Goal: Communication & Community: Answer question/provide support

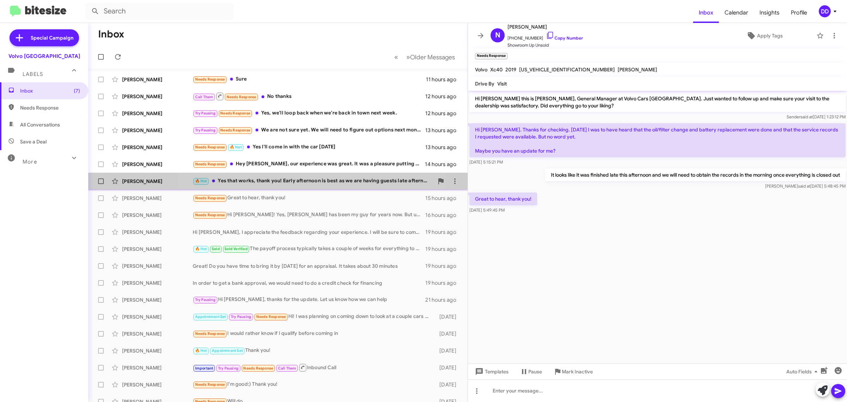
click at [309, 180] on div "🔥 Hot Yes that works, thank you! Early afternoon is best as we are having guest…" at bounding box center [313, 181] width 241 height 8
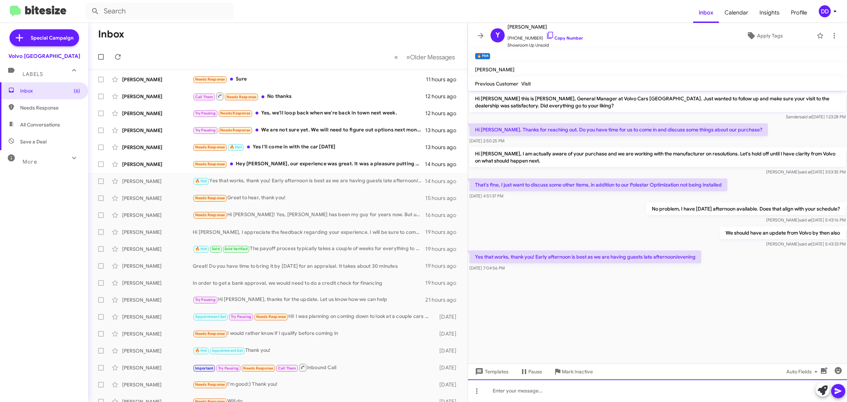
click at [607, 394] on div at bounding box center [657, 390] width 379 height 23
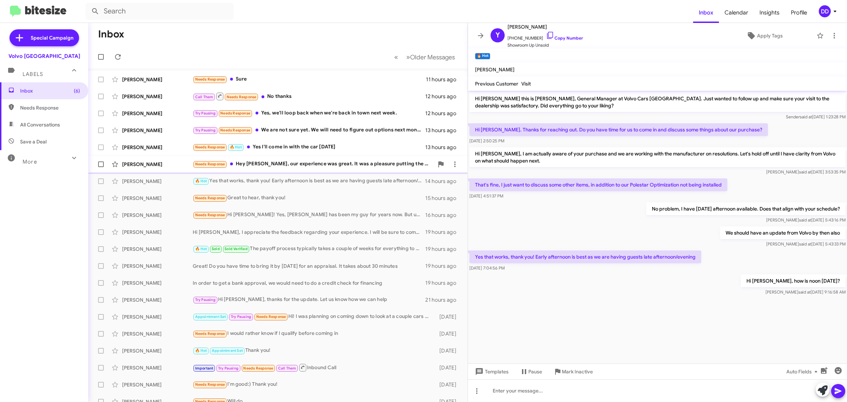
click at [256, 161] on div "Needs Response Hey [PERSON_NAME], our experience was great. It was a pleasure p…" at bounding box center [313, 164] width 241 height 8
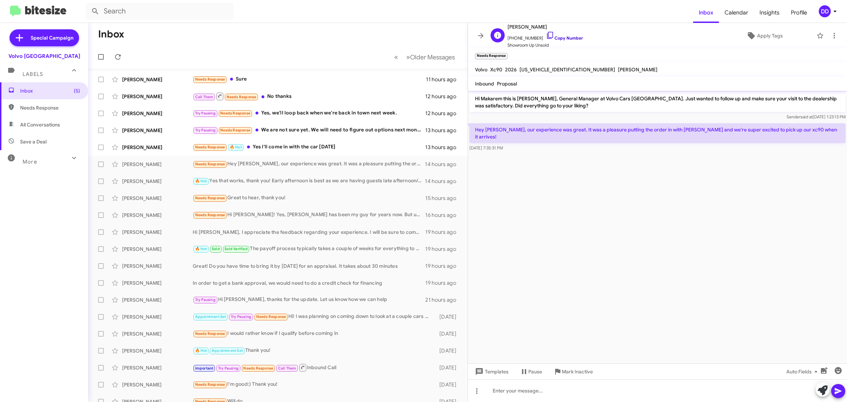
click at [559, 40] on link "Copy Number" at bounding box center [564, 37] width 37 height 5
click at [502, 388] on div at bounding box center [657, 390] width 379 height 23
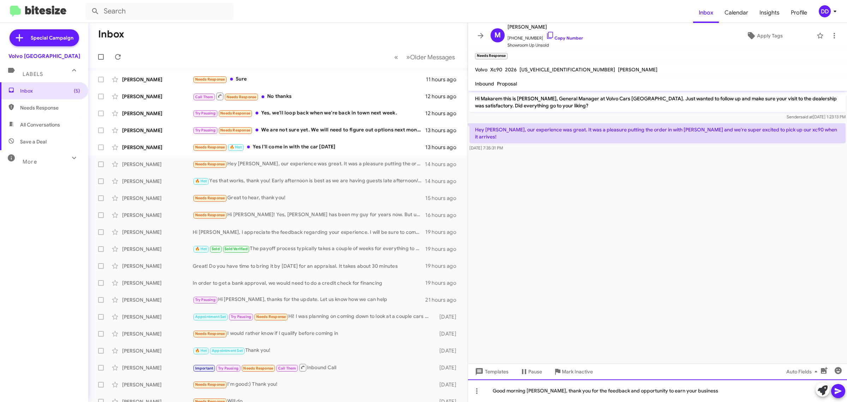
click at [726, 389] on div "Good morning Makarem, thank you for the feedback and opportunity to earn your b…" at bounding box center [657, 390] width 379 height 23
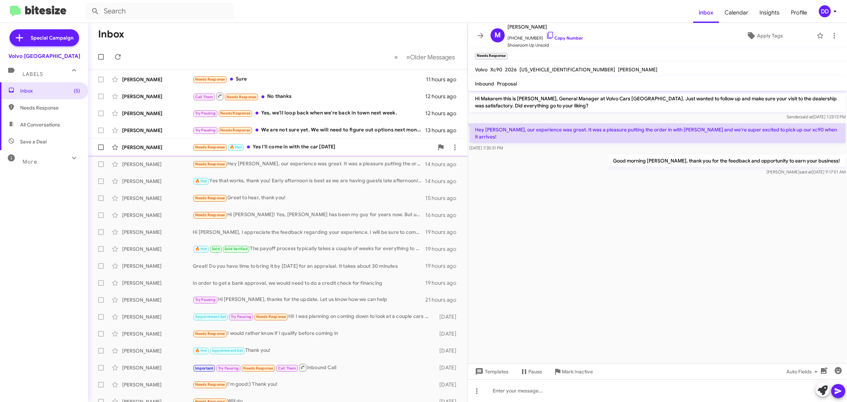
click at [304, 147] on div "Needs Response 🔥 Hot Yes I'll come in with the car tomorrow" at bounding box center [313, 147] width 241 height 8
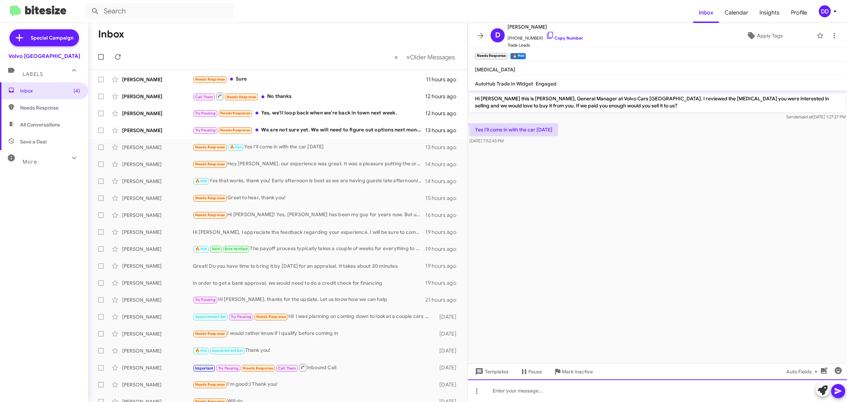
click at [590, 393] on div at bounding box center [657, 390] width 379 height 23
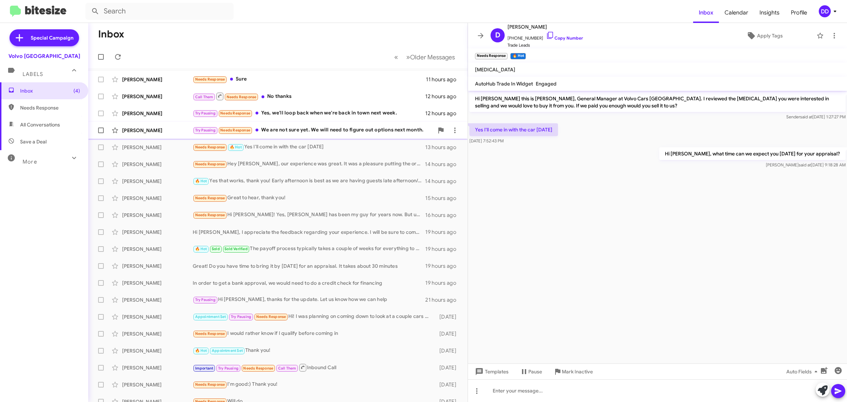
click at [342, 133] on div "Try Pausing Needs Response We are not sure yet. We will need to figure out opti…" at bounding box center [313, 130] width 241 height 8
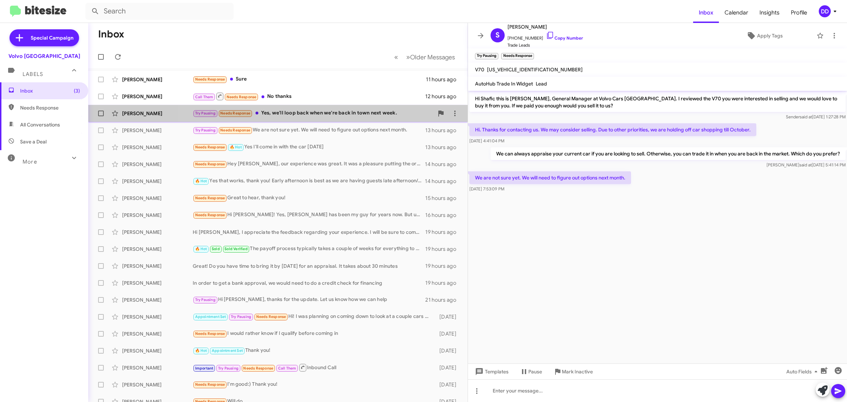
click at [322, 112] on div "Try Pausing Needs Response Yes, we'll loop back when we're back in town next we…" at bounding box center [313, 113] width 241 height 8
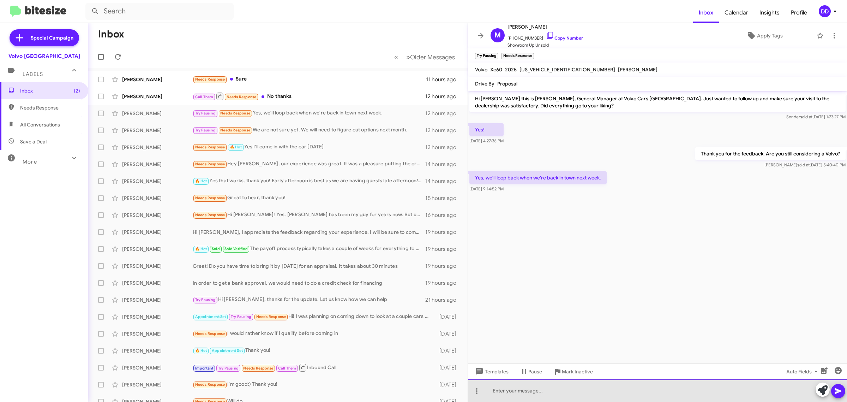
click at [641, 393] on div at bounding box center [657, 390] width 379 height 23
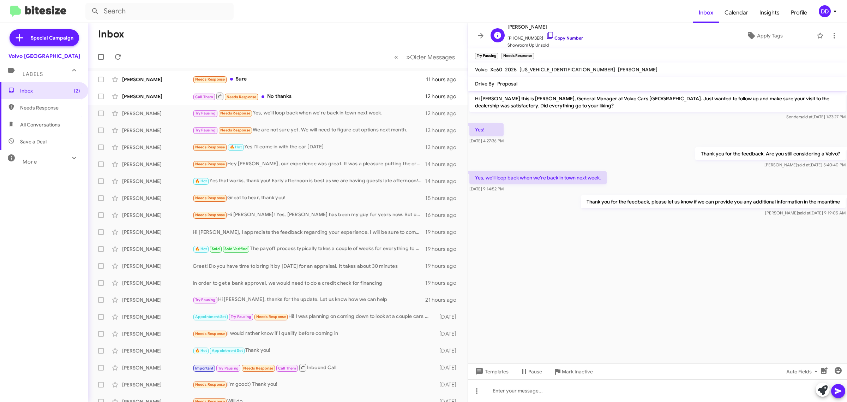
click at [562, 37] on link "Copy Number" at bounding box center [564, 37] width 37 height 5
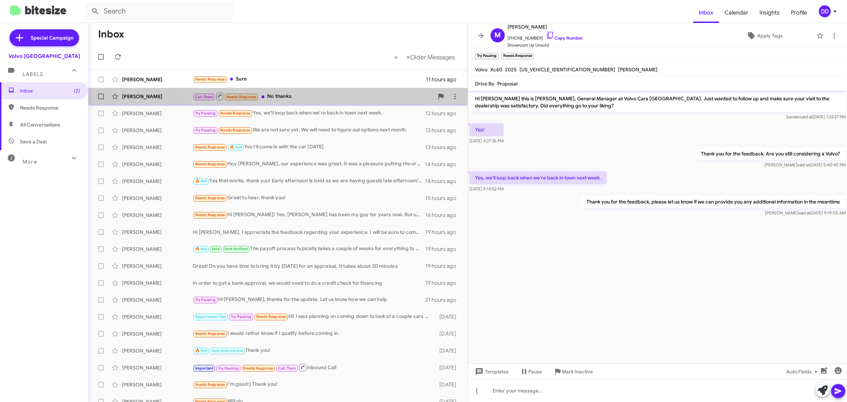
click at [336, 95] on div "Call Them Needs Response No thanks" at bounding box center [313, 96] width 241 height 9
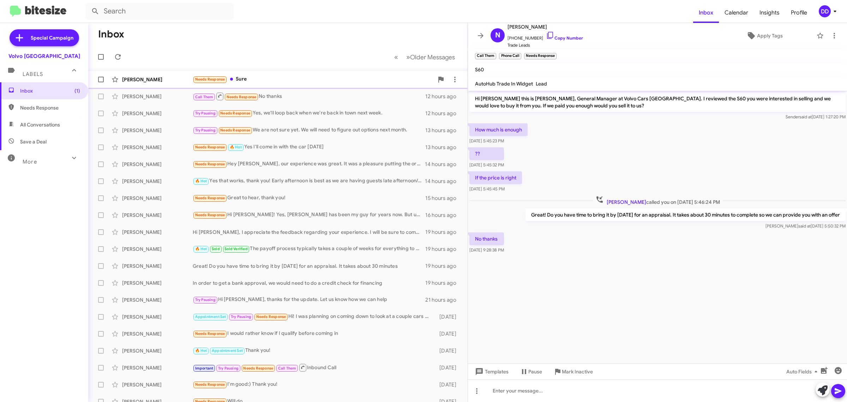
click at [302, 77] on div "Needs Response Sure" at bounding box center [313, 79] width 241 height 8
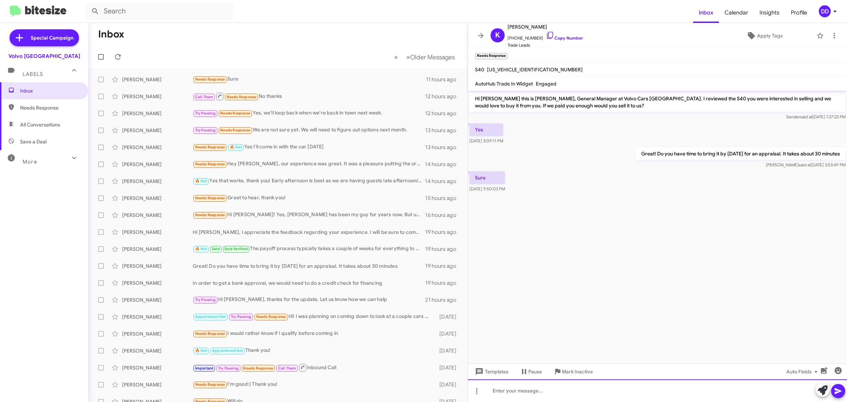
click at [643, 389] on div at bounding box center [657, 390] width 379 height 23
